Goal: Information Seeking & Learning: Learn about a topic

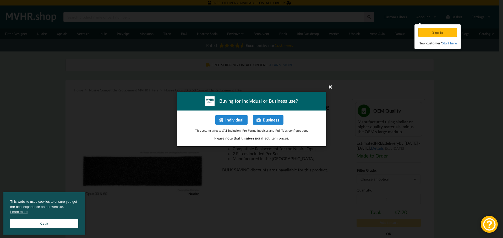
click at [328, 86] on icon at bounding box center [330, 87] width 8 height 8
click at [331, 87] on icon at bounding box center [330, 87] width 8 height 8
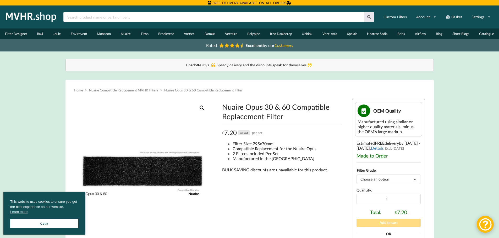
click at [55, 227] on link "Got it" at bounding box center [44, 224] width 68 height 9
